Goal: Task Accomplishment & Management: Manage account settings

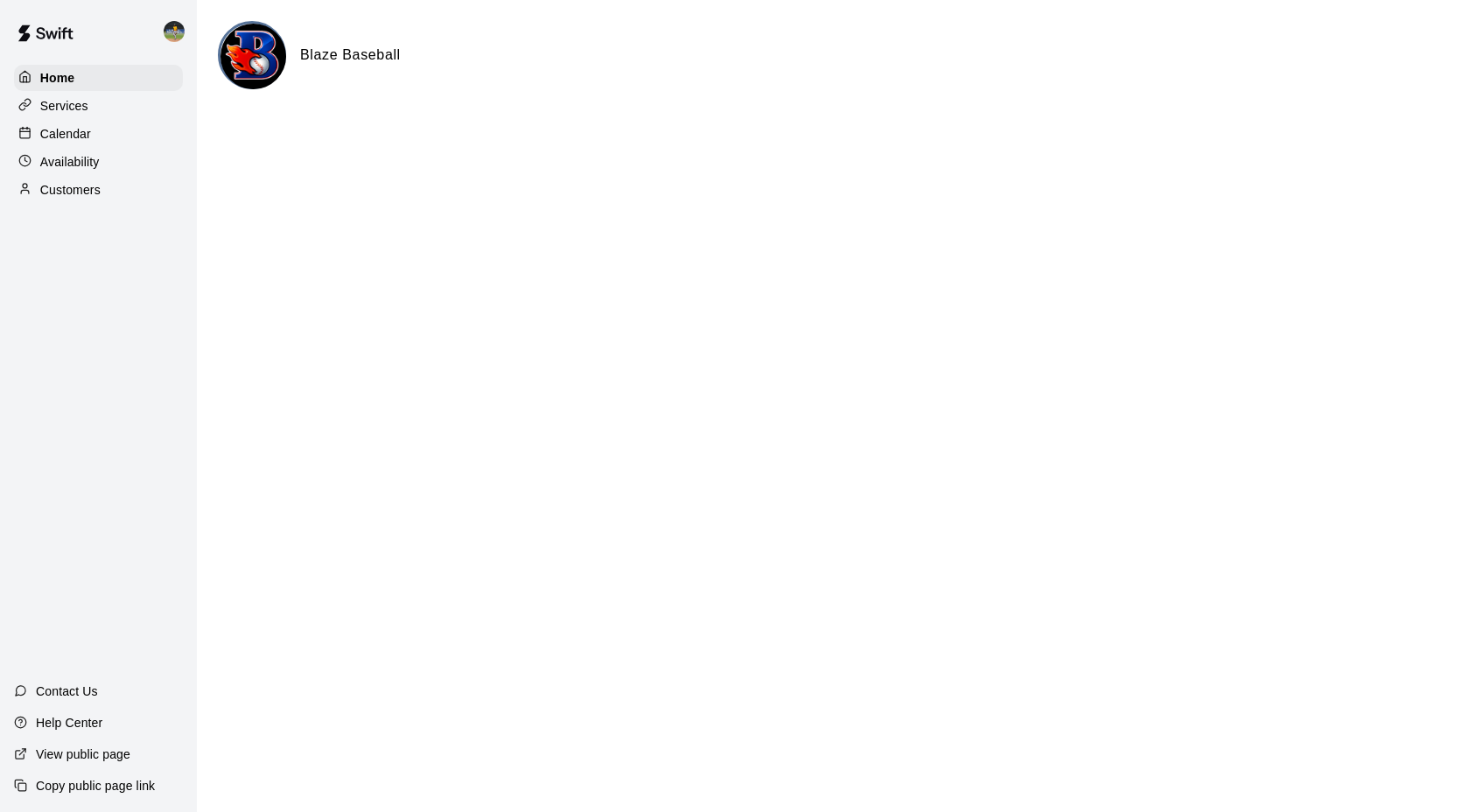
click at [478, 119] on div "Blaze Baseball" at bounding box center [833, 76] width 1232 height 112
click at [77, 153] on p "Availability" at bounding box center [70, 162] width 60 height 18
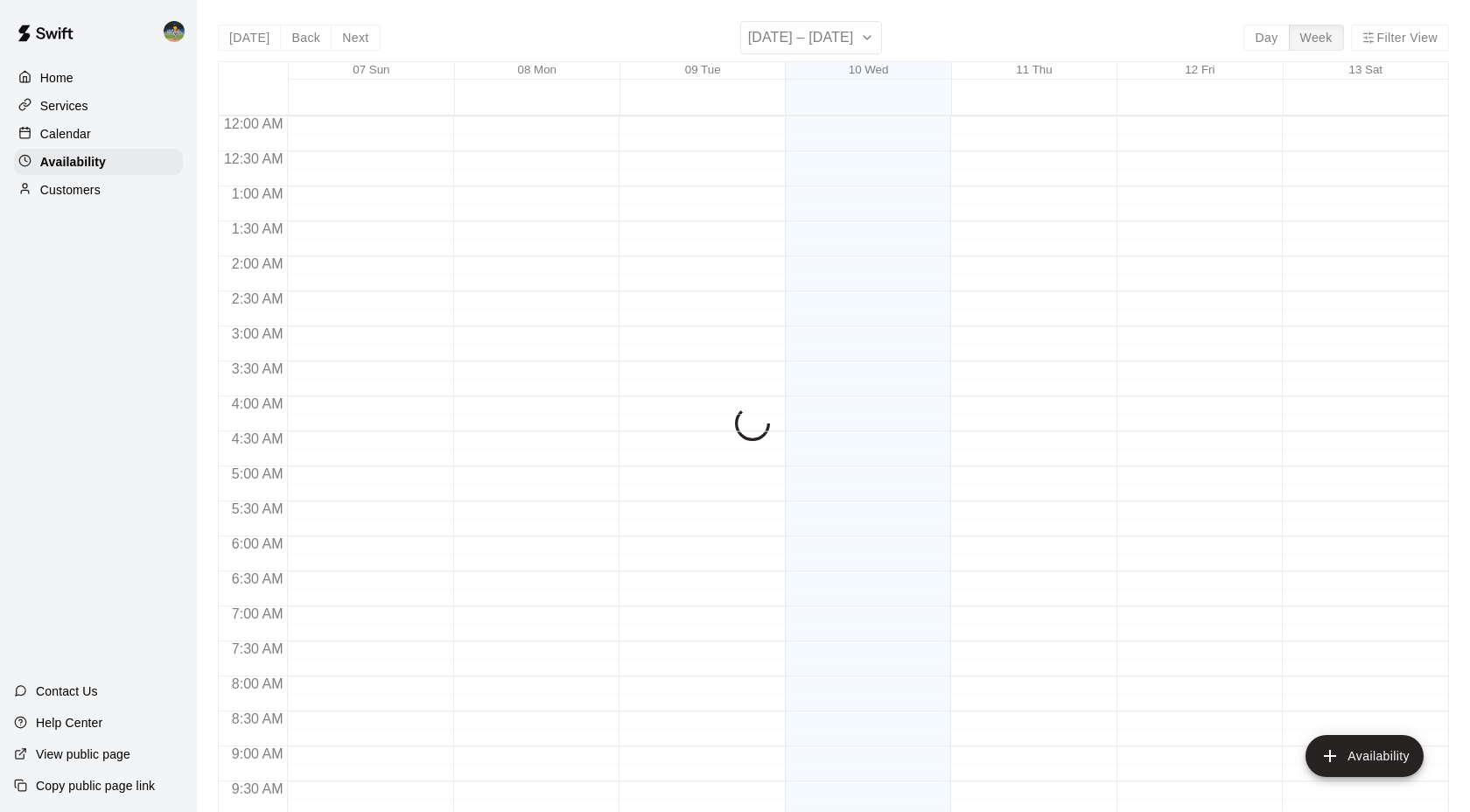
scroll to position [965, 0]
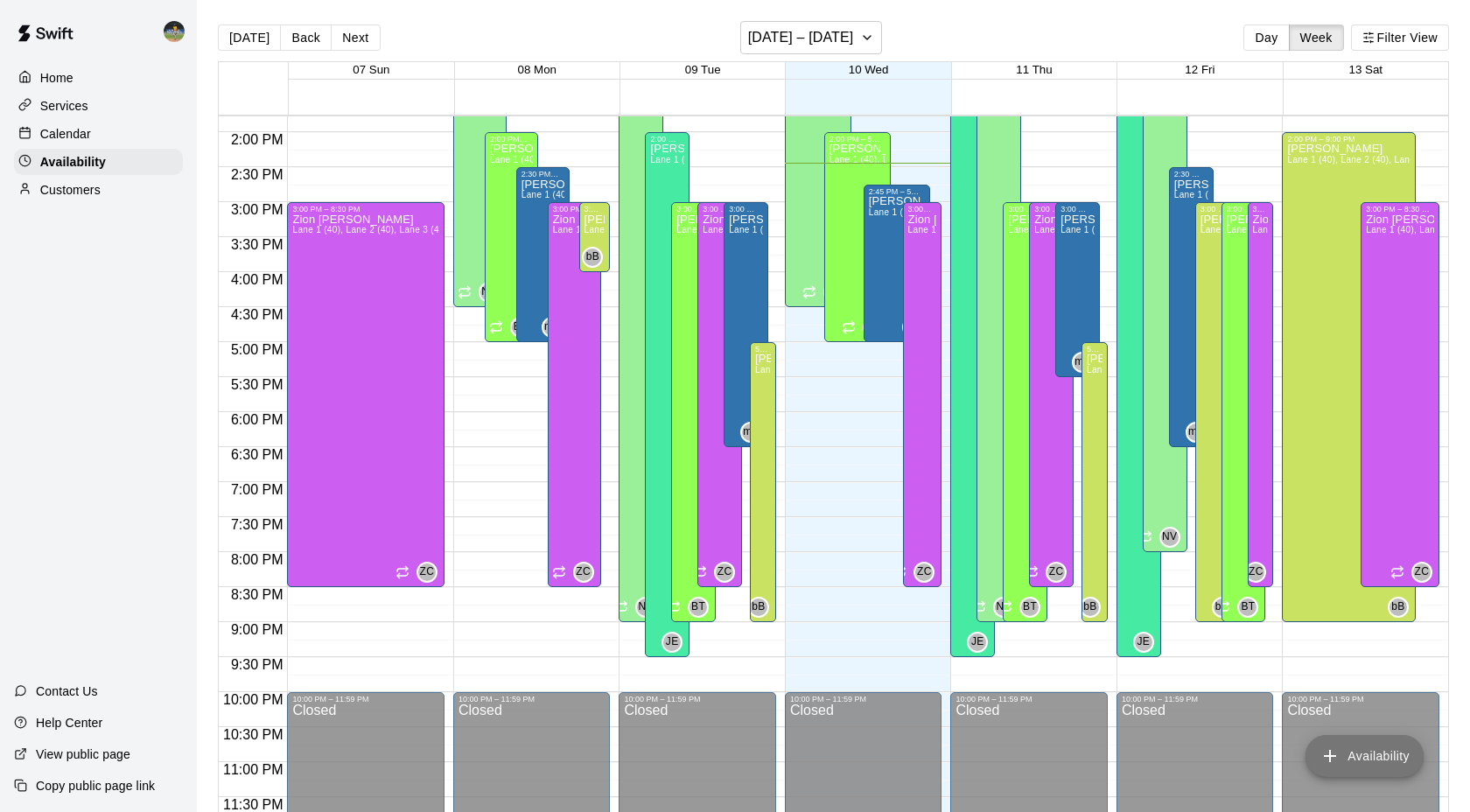
click at [1348, 753] on button "Availability" at bounding box center [1365, 755] width 119 height 42
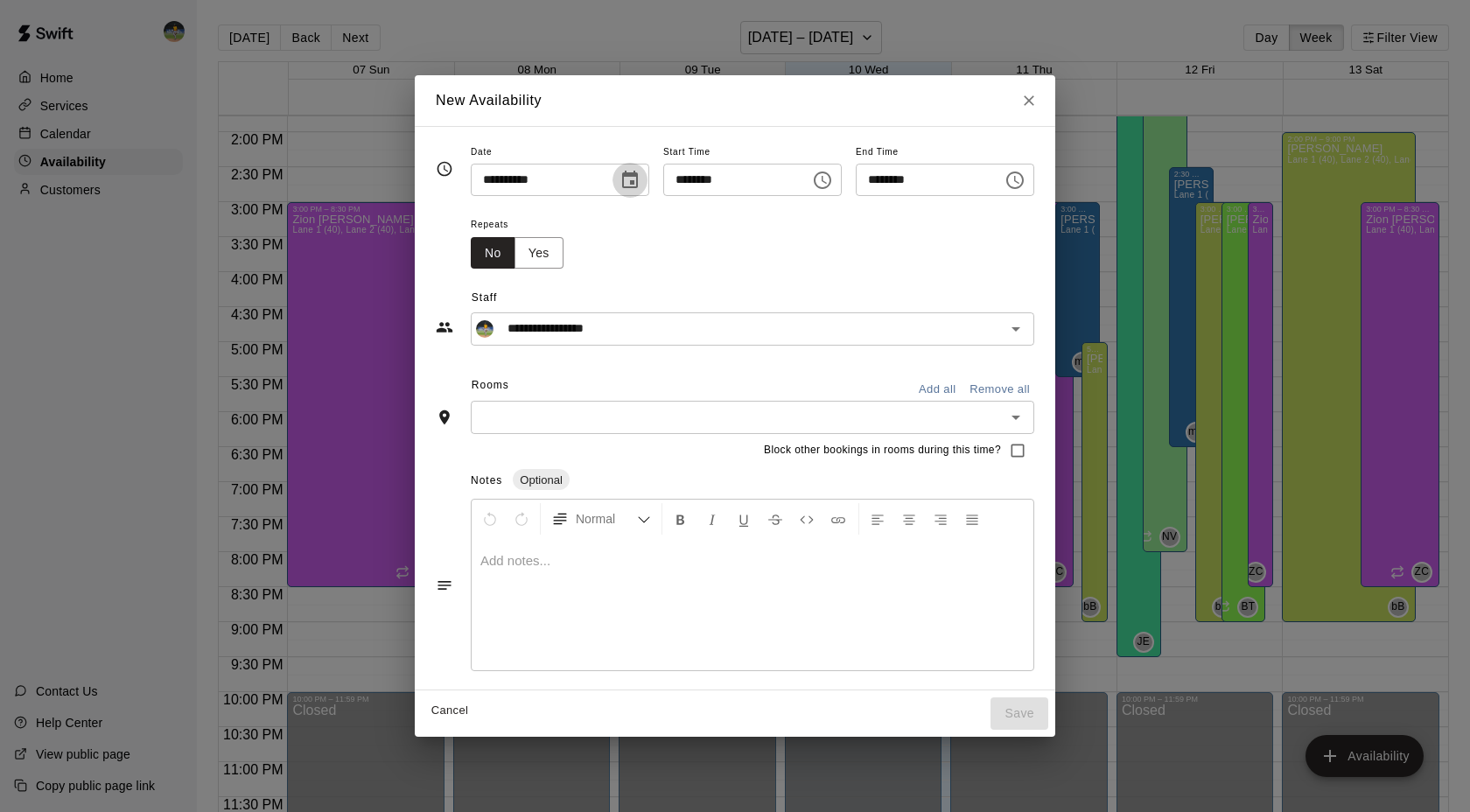
click at [627, 192] on button "Choose date, selected date is Sep 10, 2025" at bounding box center [630, 180] width 35 height 35
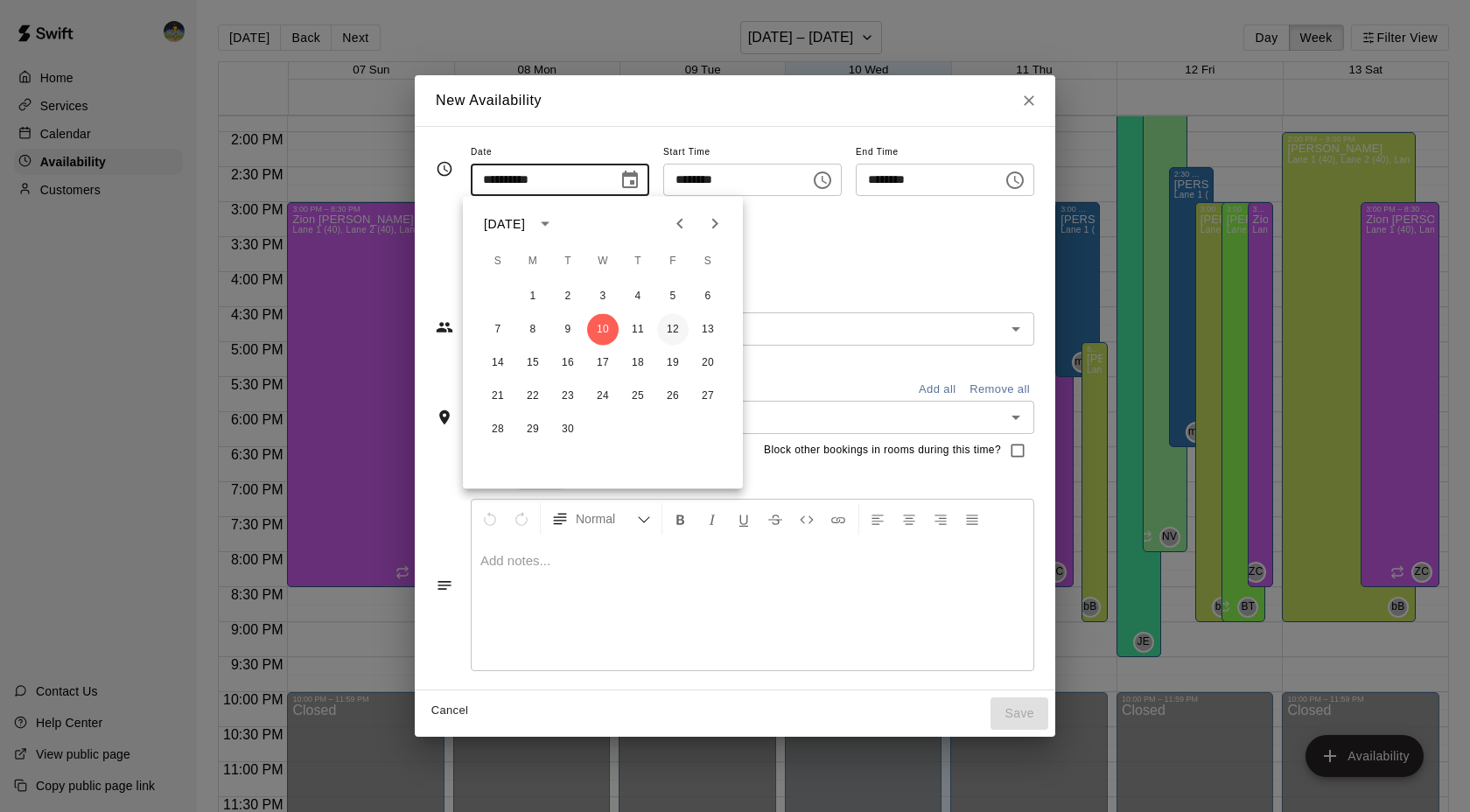
click at [679, 327] on button "12" at bounding box center [673, 330] width 31 height 31
type input "**********"
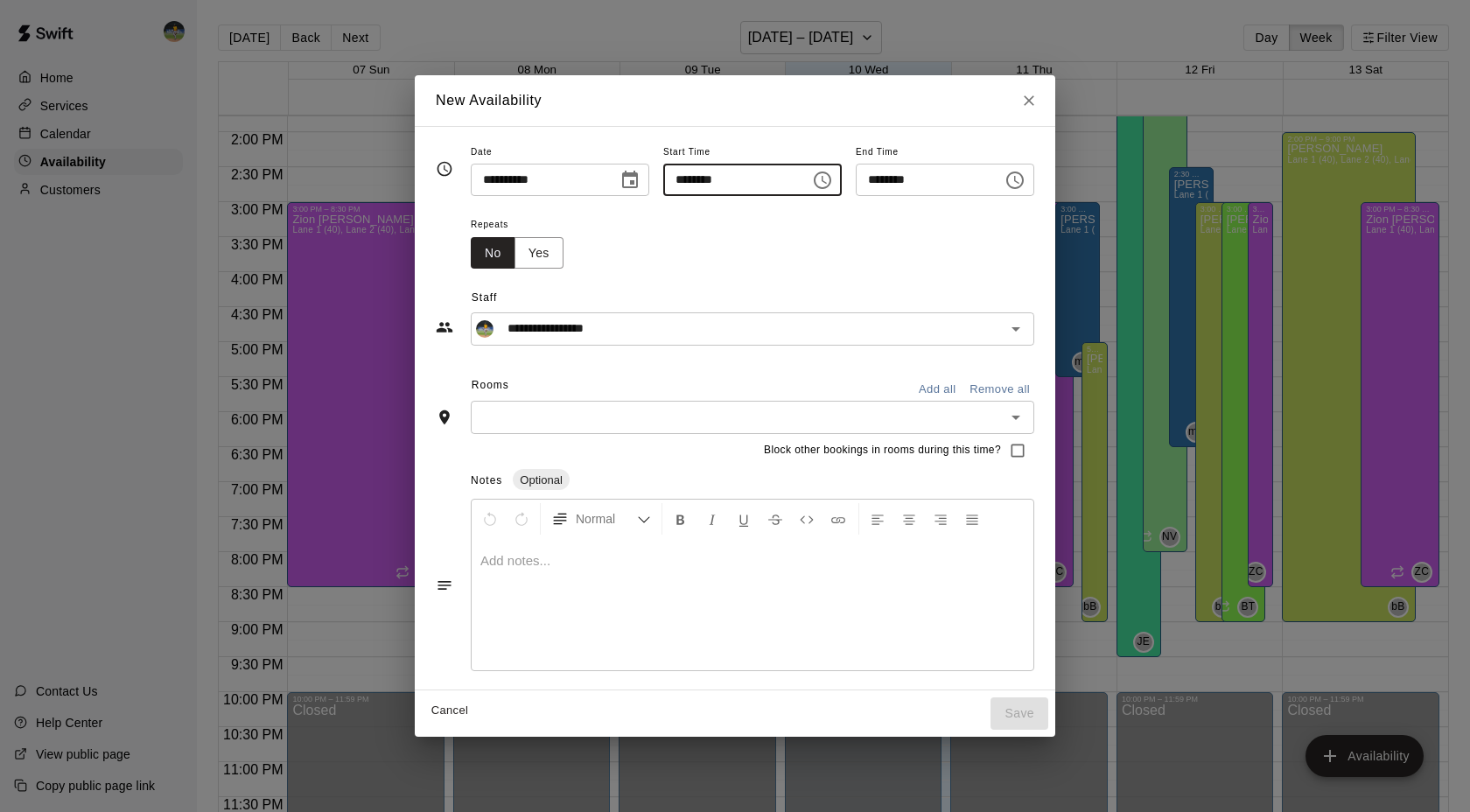
click at [745, 181] on input "********" at bounding box center [731, 179] width 135 height 32
type input "********"
click at [965, 186] on input "********" at bounding box center [923, 179] width 135 height 32
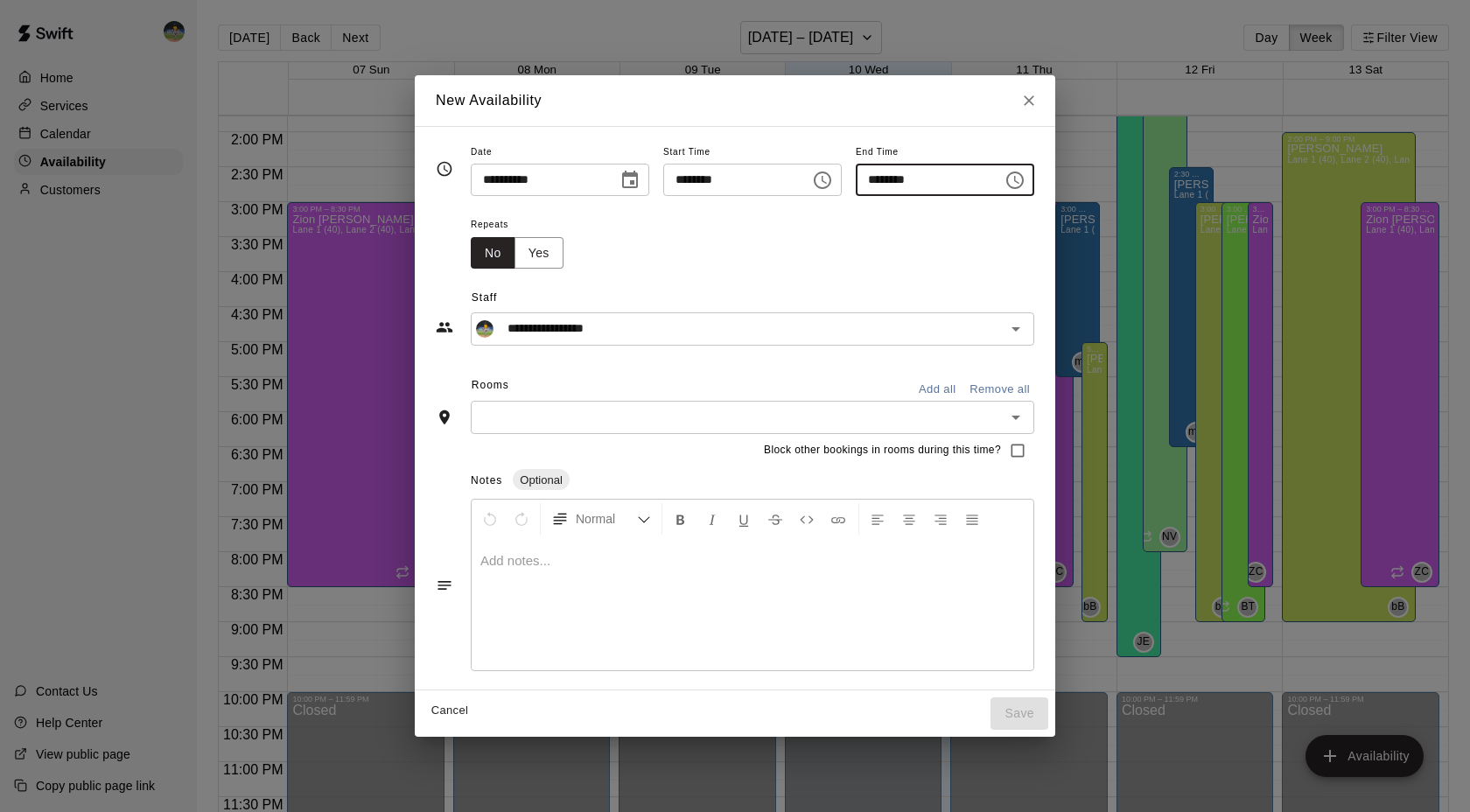
type input "********"
click at [723, 267] on div "Repeats No Yes" at bounding box center [753, 241] width 564 height 55
click at [936, 388] on button "Add all" at bounding box center [937, 390] width 56 height 27
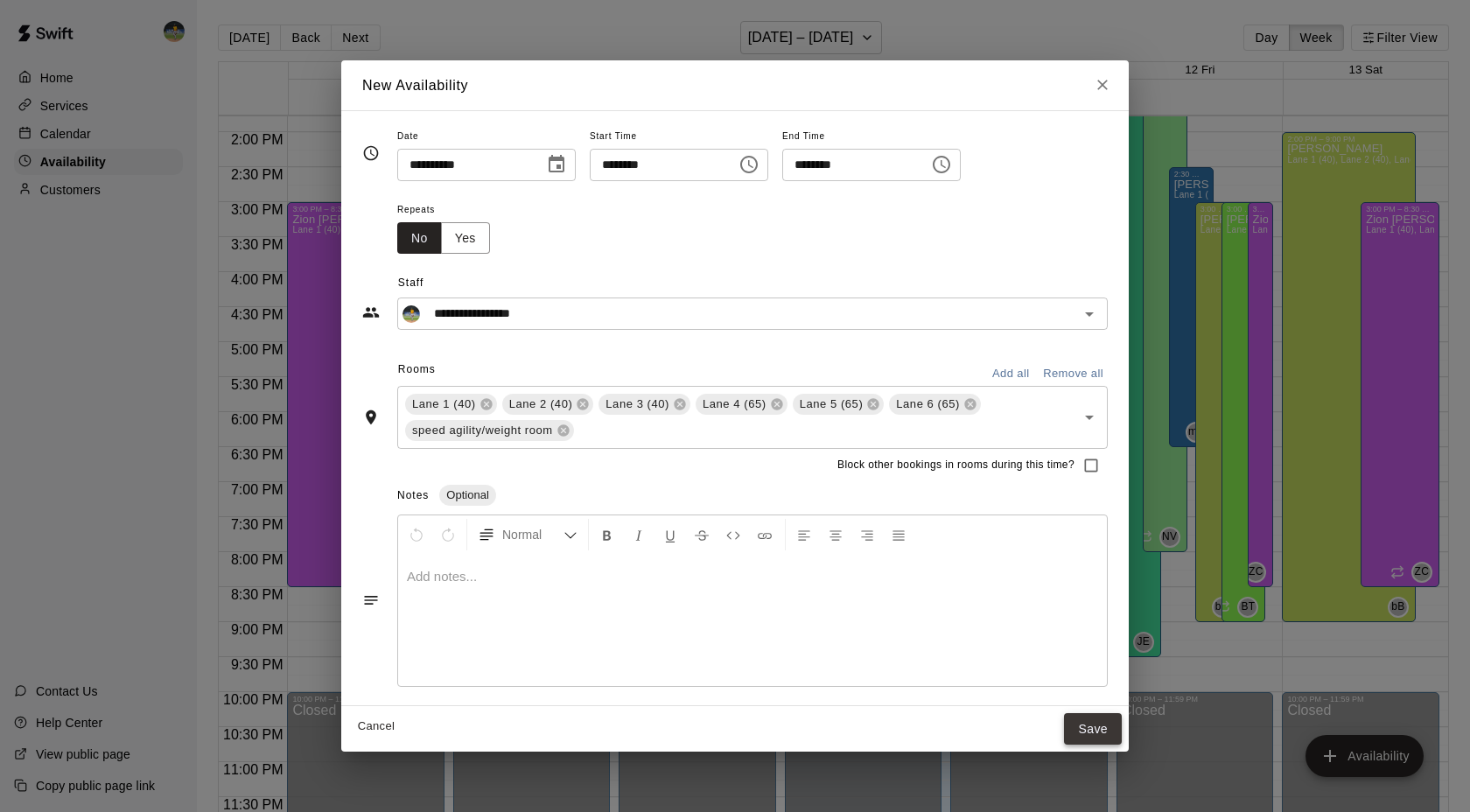
click at [1081, 729] on button "Save" at bounding box center [1093, 729] width 58 height 32
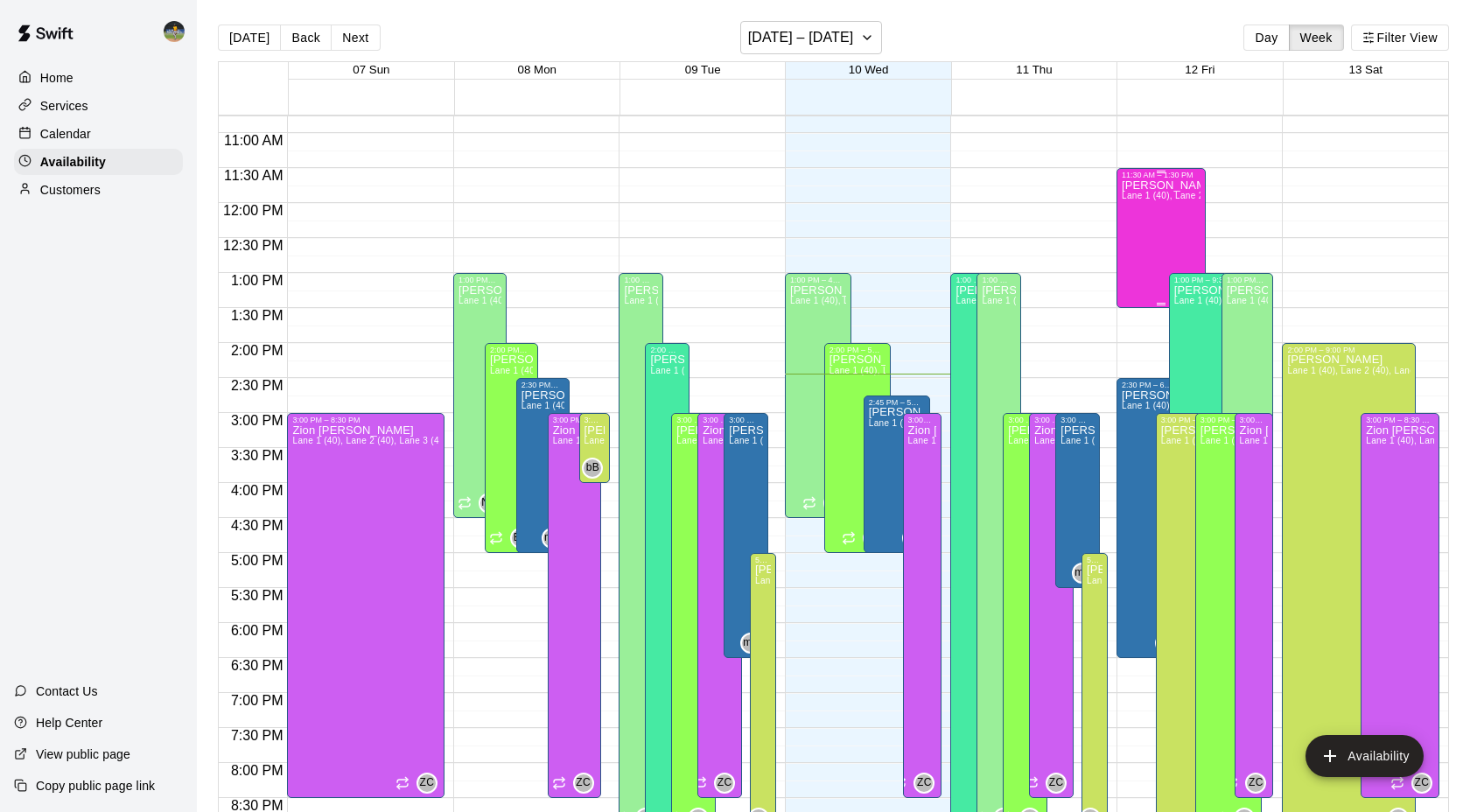
scroll to position [754, 0]
click at [67, 135] on p "Calendar" at bounding box center [66, 134] width 51 height 18
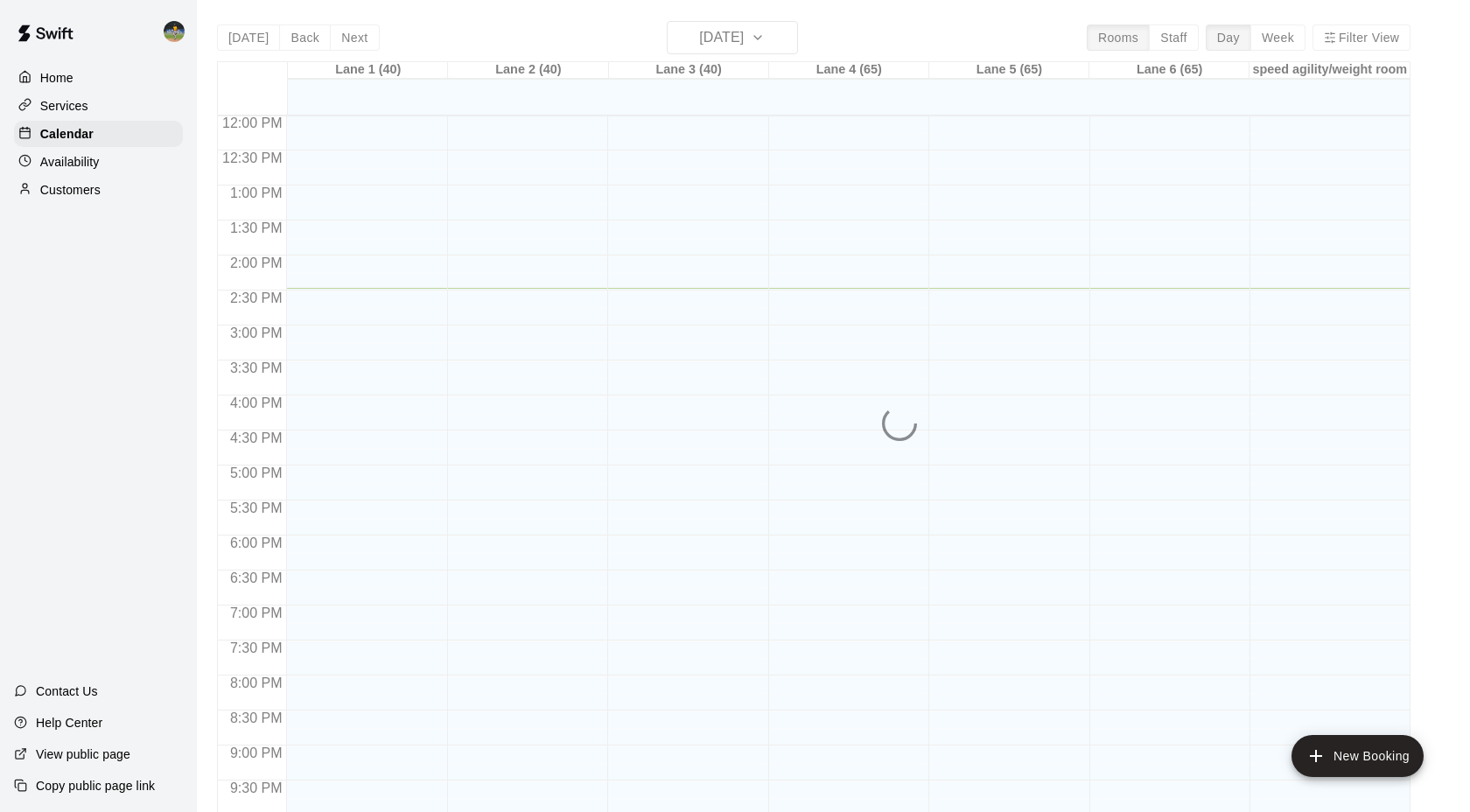
scroll to position [839, 0]
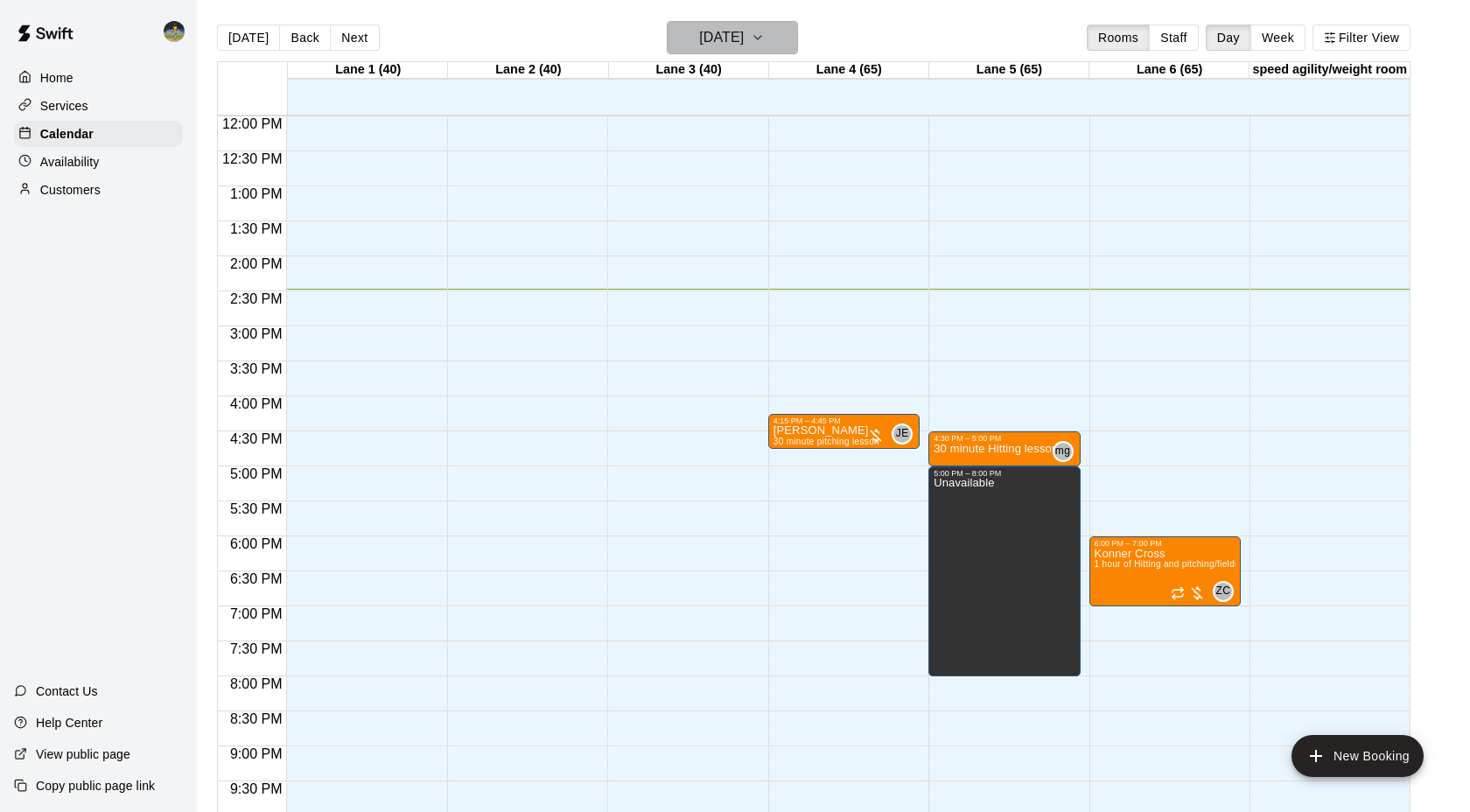
click at [744, 41] on h6 "[DATE]" at bounding box center [722, 37] width 45 height 24
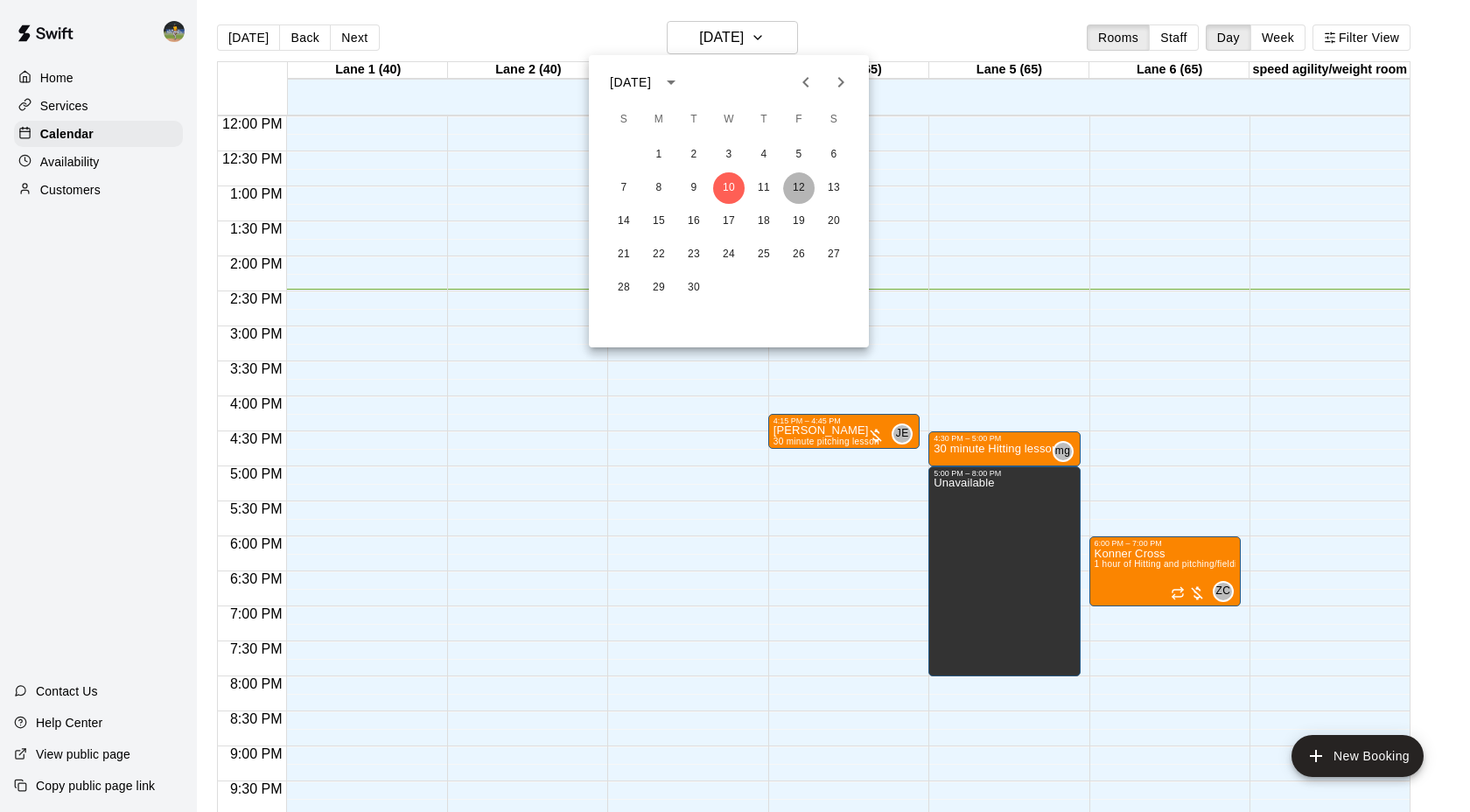
click at [800, 192] on button "12" at bounding box center [799, 188] width 31 height 31
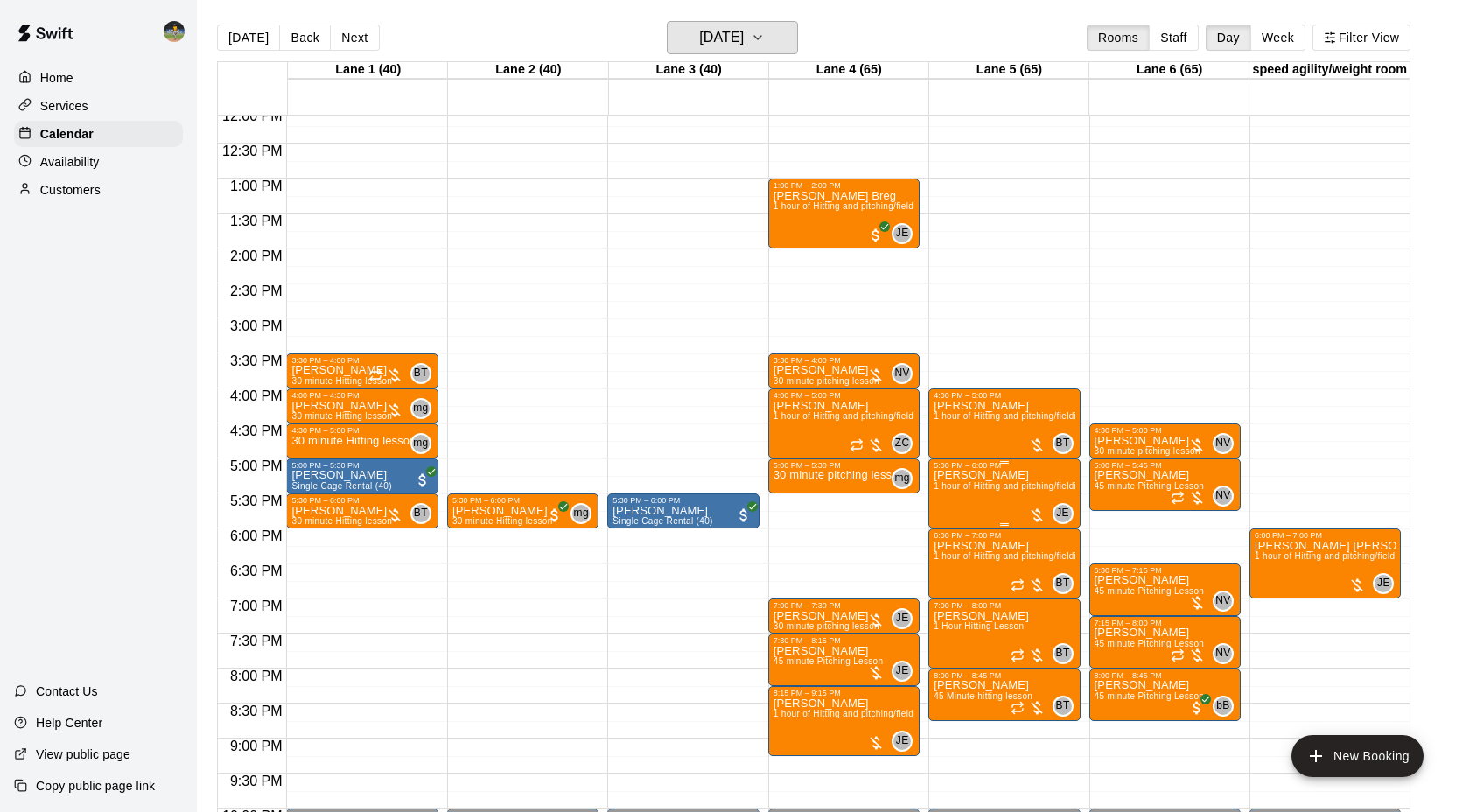
scroll to position [833, 0]
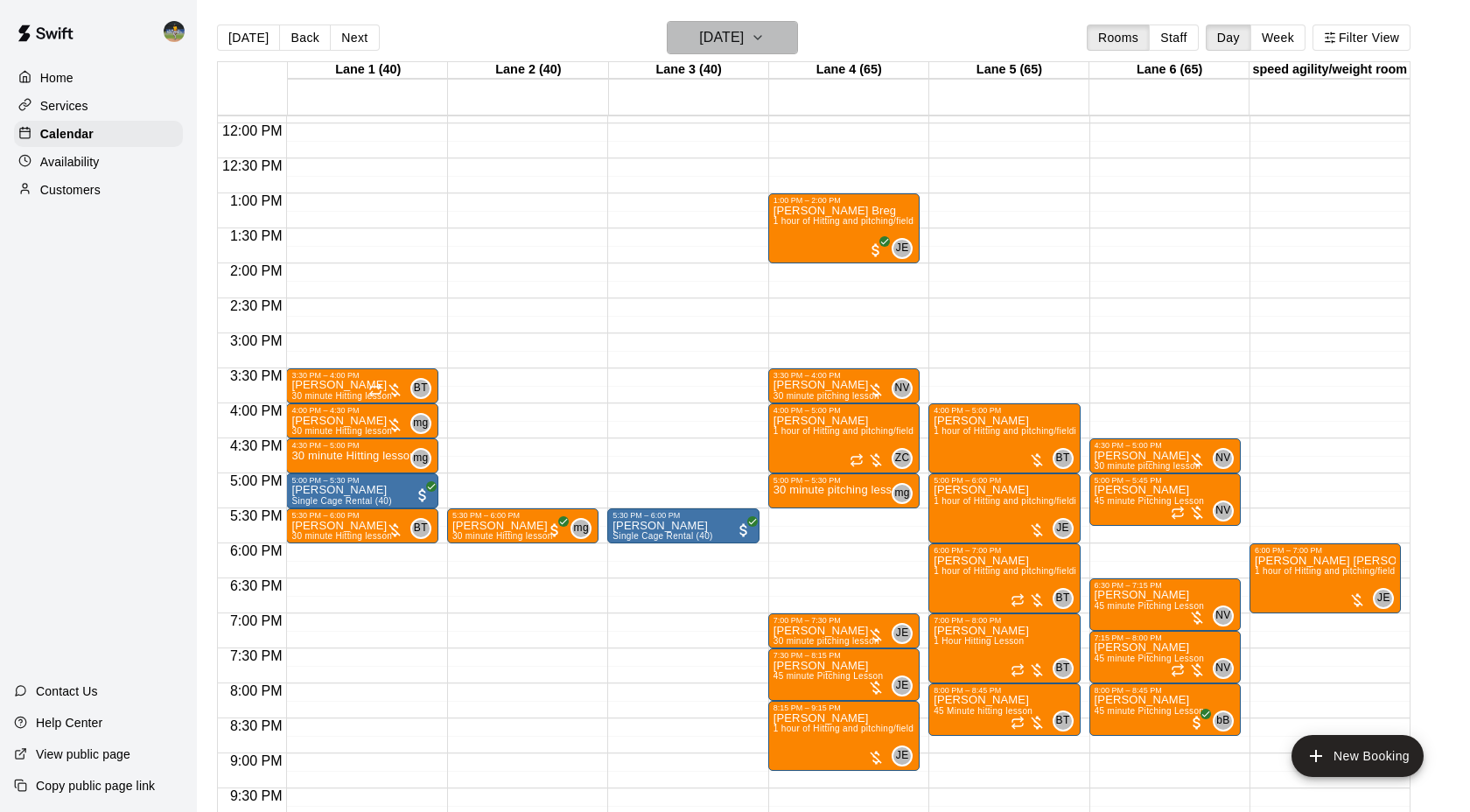
click at [743, 35] on h6 "[DATE]" at bounding box center [722, 37] width 45 height 24
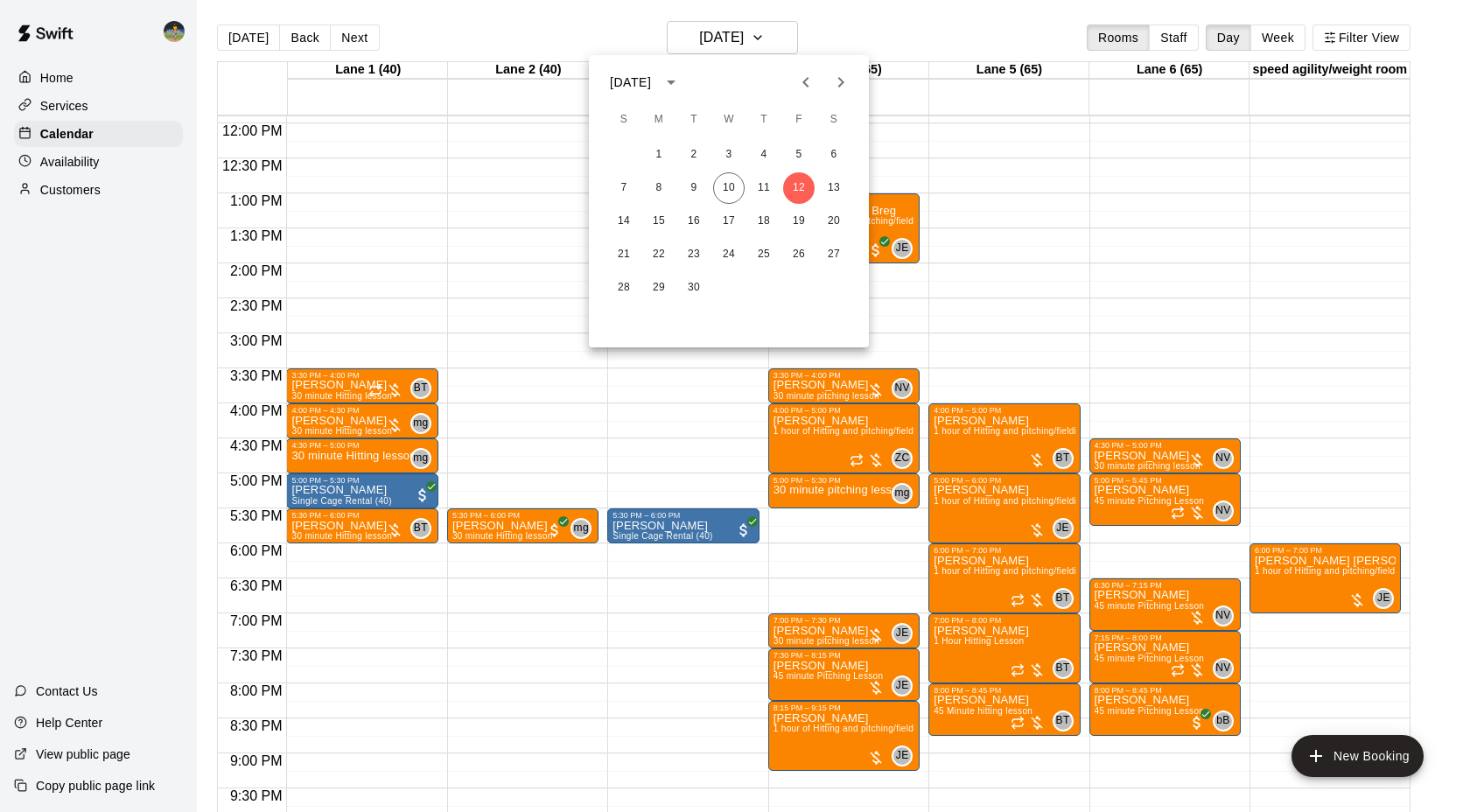
click at [204, 120] on div at bounding box center [735, 406] width 1470 height 812
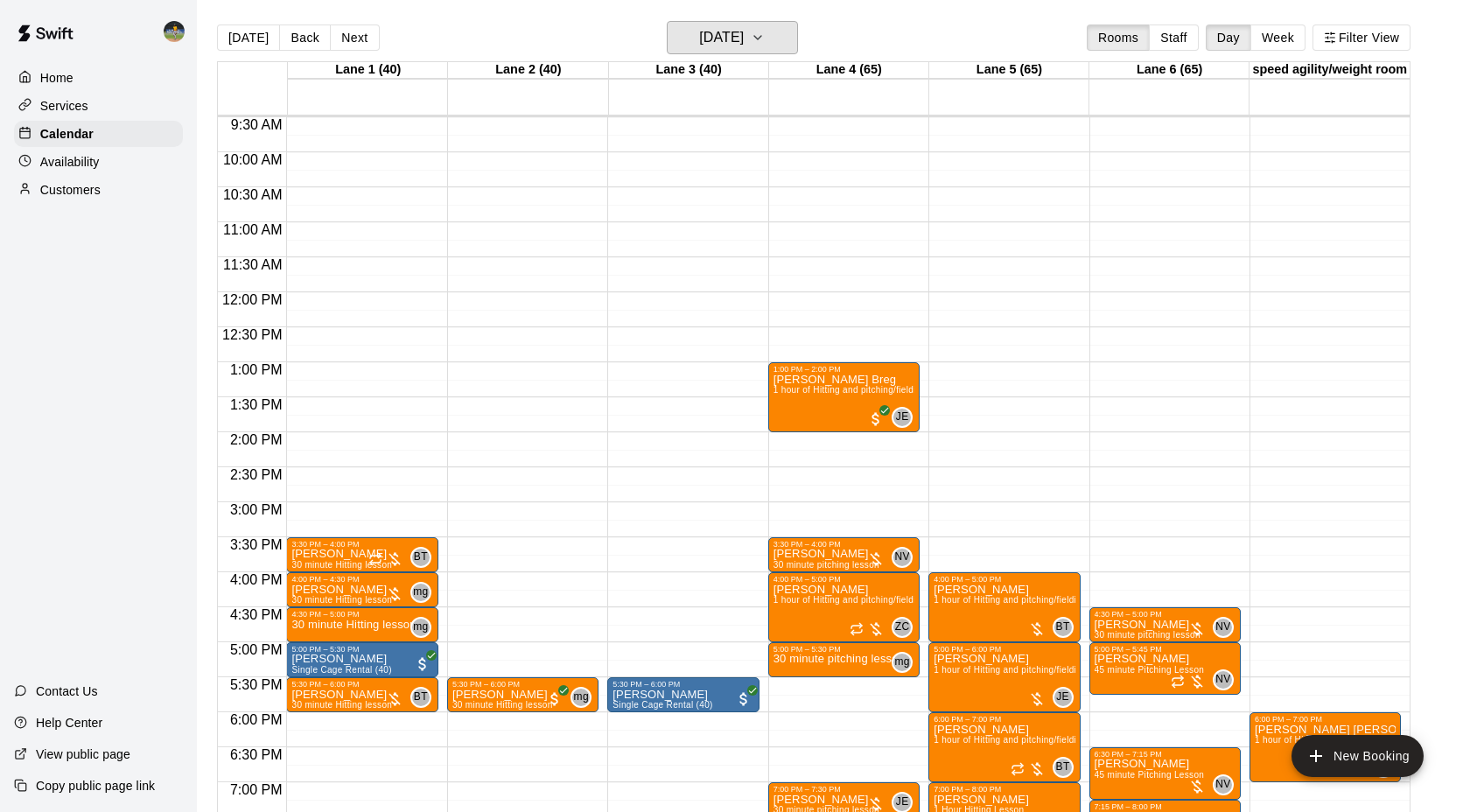
scroll to position [647, 0]
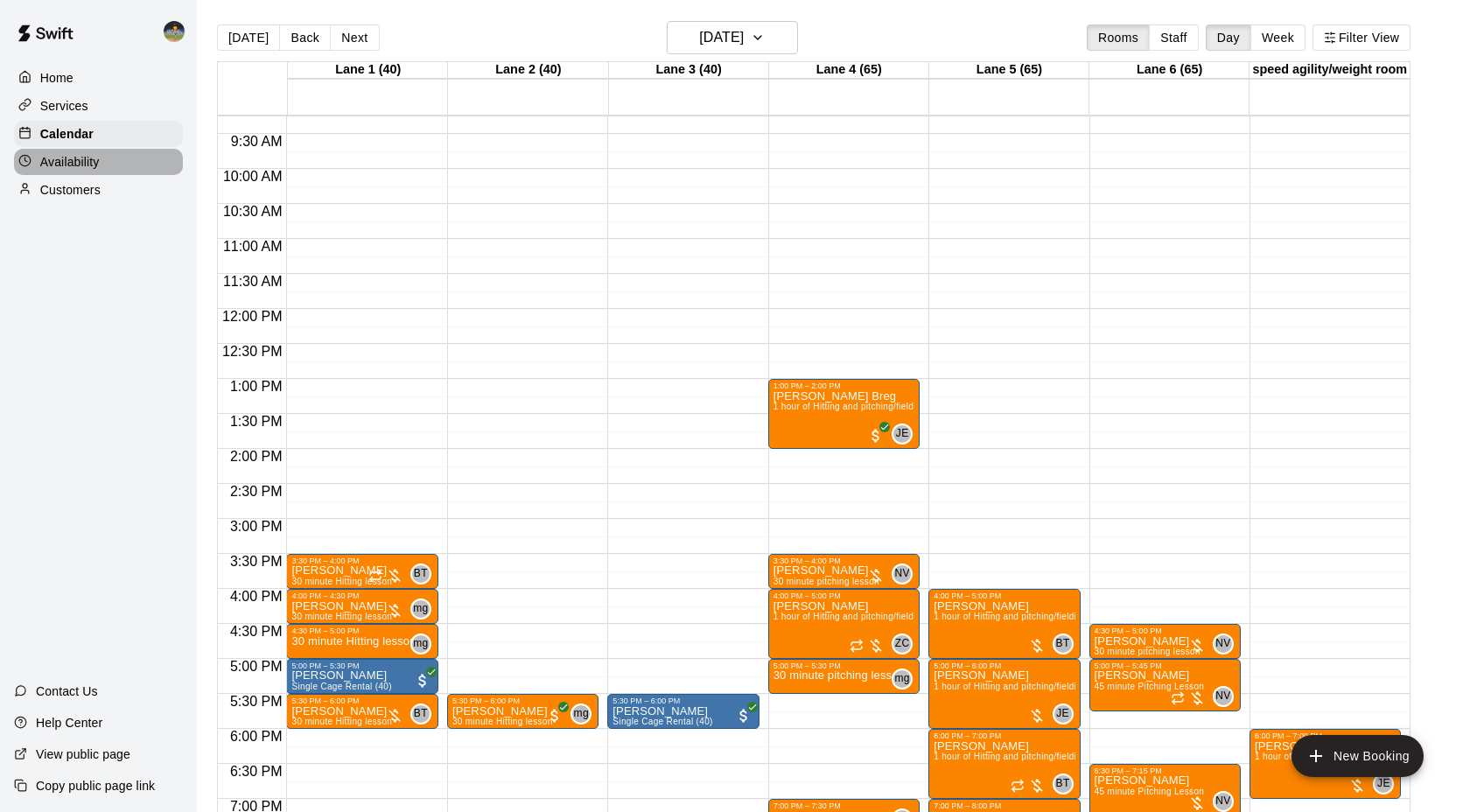
click at [70, 153] on p "Availability" at bounding box center [70, 162] width 60 height 18
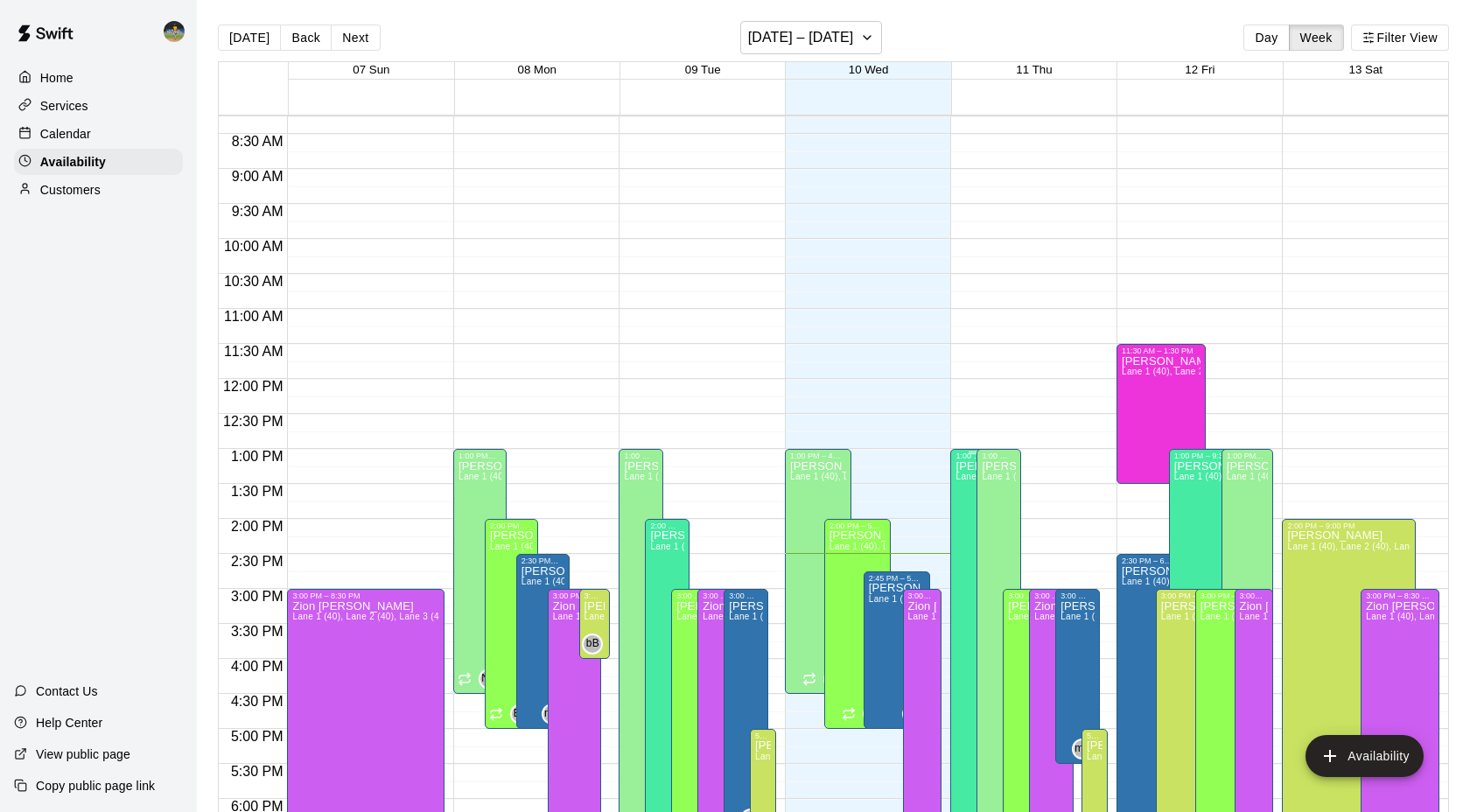
scroll to position [564, 0]
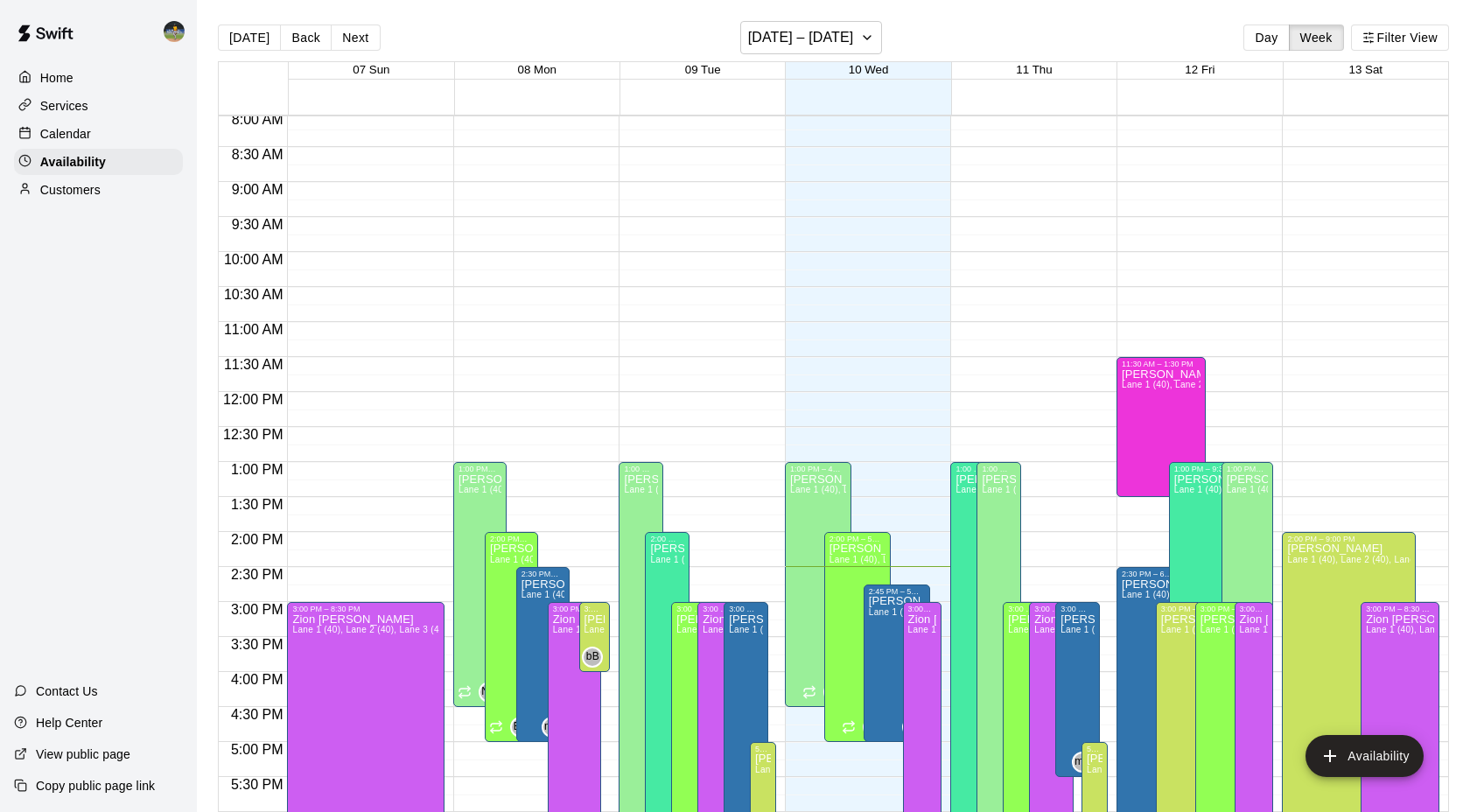
click at [72, 72] on p "Home" at bounding box center [57, 78] width 33 height 18
